Goal: Find specific page/section: Find specific page/section

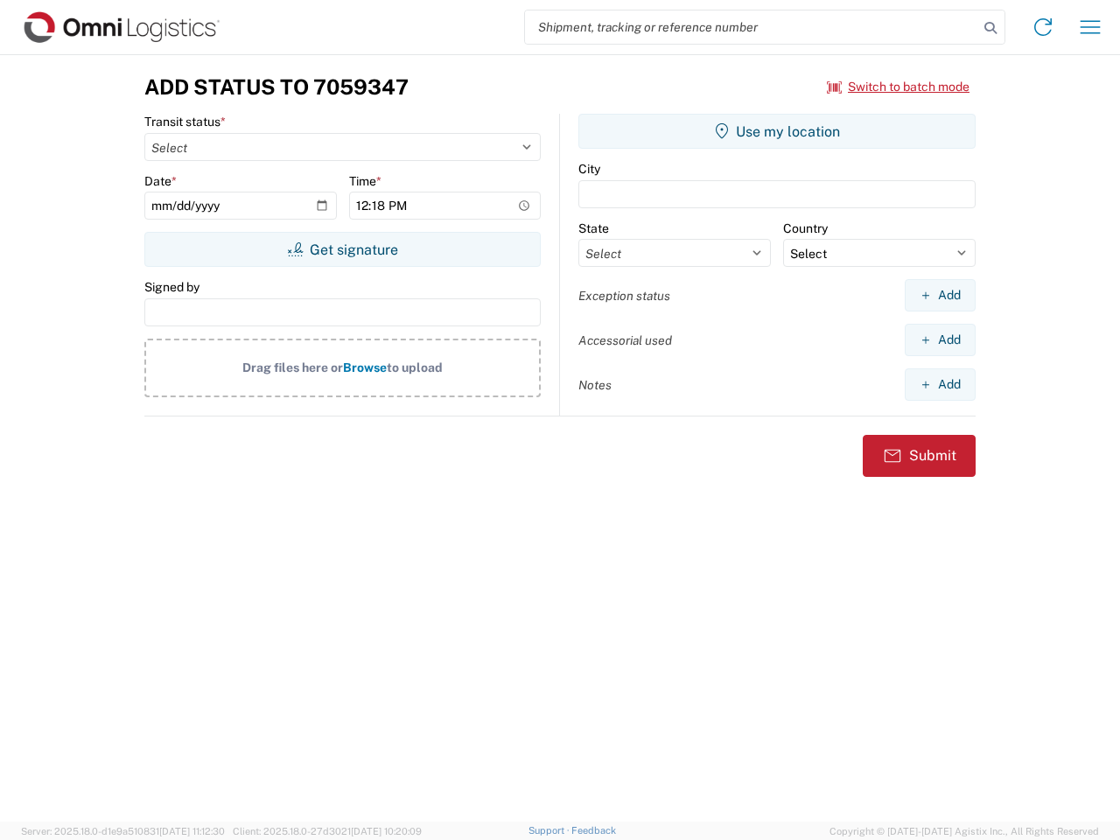
click at [752, 27] on input "search" at bounding box center [751, 27] width 453 height 33
click at [991, 28] on icon at bounding box center [991, 28] width 25 height 25
click at [1043, 27] on icon at bounding box center [1043, 27] width 28 height 28
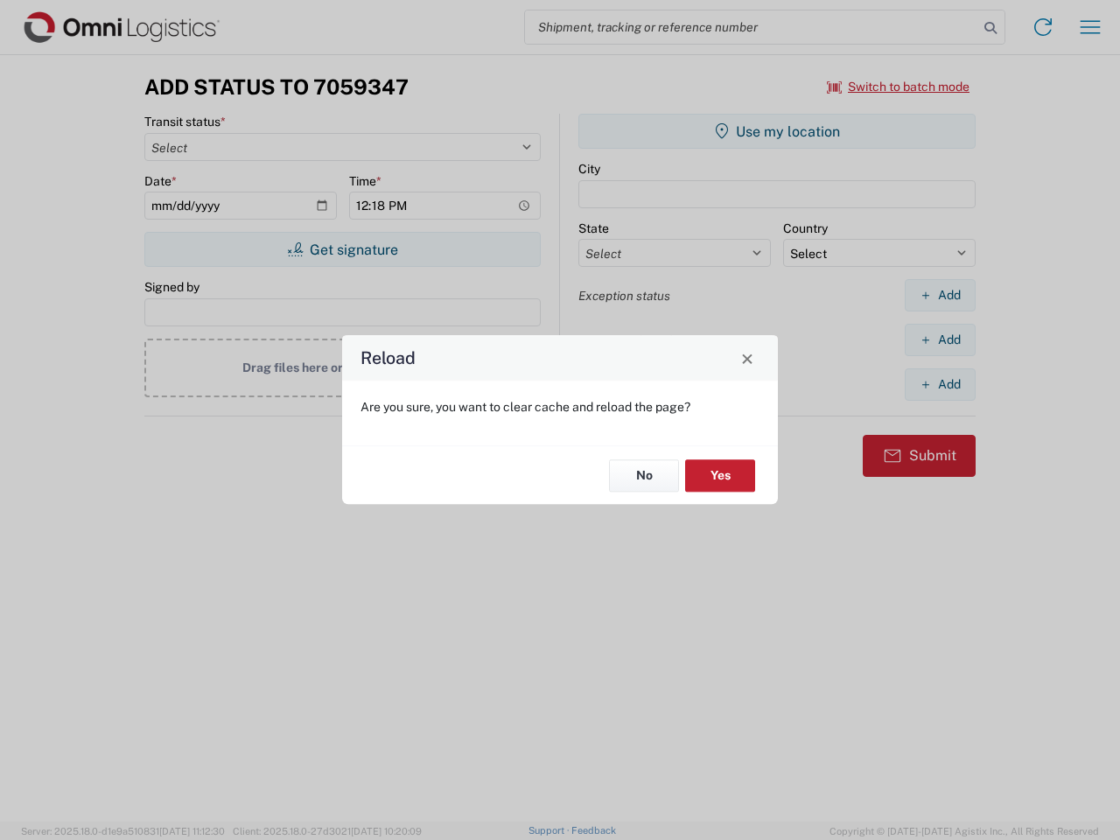
click at [1091, 27] on div "Reload Are you sure, you want to clear cache and reload the page? No Yes" at bounding box center [560, 420] width 1120 height 840
click at [899, 87] on div "Reload Are you sure, you want to clear cache and reload the page? No Yes" at bounding box center [560, 420] width 1120 height 840
click at [342, 249] on div "Reload Are you sure, you want to clear cache and reload the page? No Yes" at bounding box center [560, 420] width 1120 height 840
click at [777, 131] on div "Reload Are you sure, you want to clear cache and reload the page? No Yes" at bounding box center [560, 420] width 1120 height 840
click at [940, 295] on div "Reload Are you sure, you want to clear cache and reload the page? No Yes" at bounding box center [560, 420] width 1120 height 840
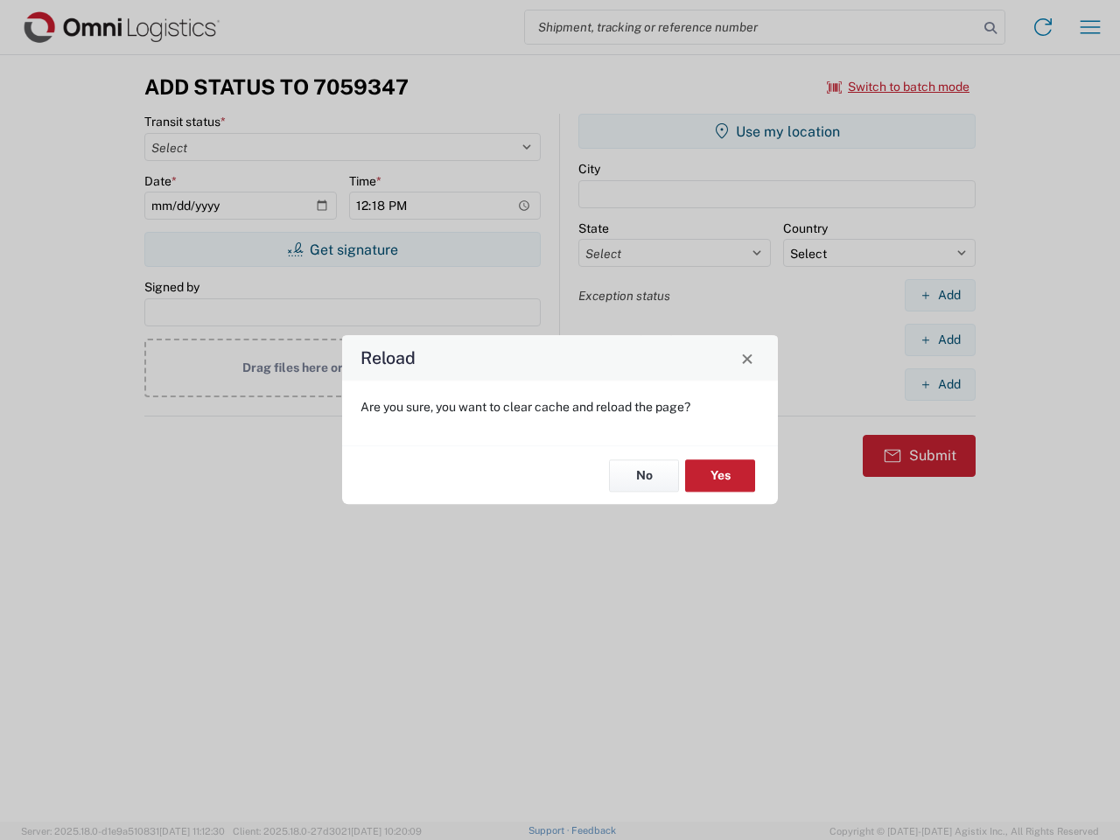
click at [940, 340] on div "Reload Are you sure, you want to clear cache and reload the page? No Yes" at bounding box center [560, 420] width 1120 height 840
click at [940, 384] on div "Reload Are you sure, you want to clear cache and reload the page? No Yes" at bounding box center [560, 420] width 1120 height 840
